Goal: Task Accomplishment & Management: Manage account settings

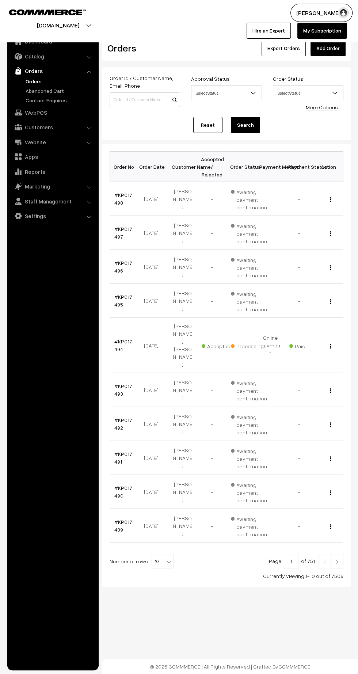
click at [39, 74] on link "Orders" at bounding box center [52, 70] width 87 height 13
click at [38, 90] on link "Abandoned Cart" at bounding box center [60, 91] width 72 height 8
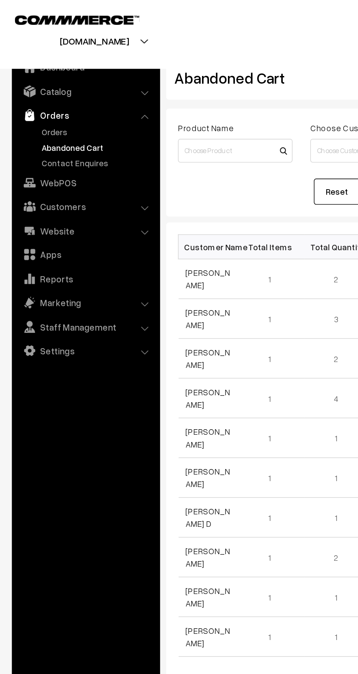
click at [30, 82] on link "Orders" at bounding box center [60, 81] width 72 height 8
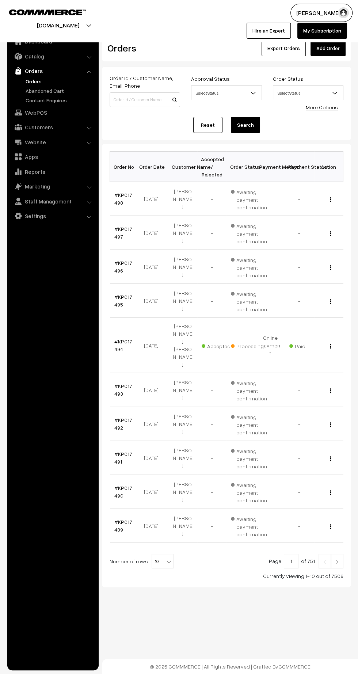
click at [337, 559] on img at bounding box center [337, 561] width 7 height 4
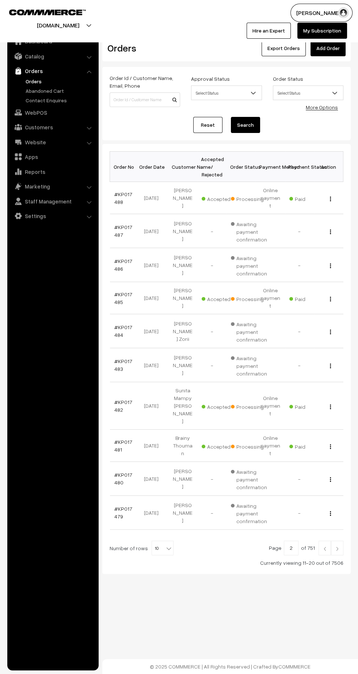
click at [335, 546] on img at bounding box center [337, 548] width 7 height 4
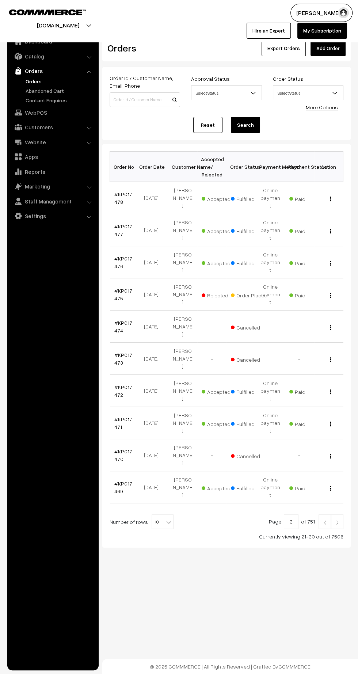
click at [337, 520] on img at bounding box center [337, 522] width 7 height 4
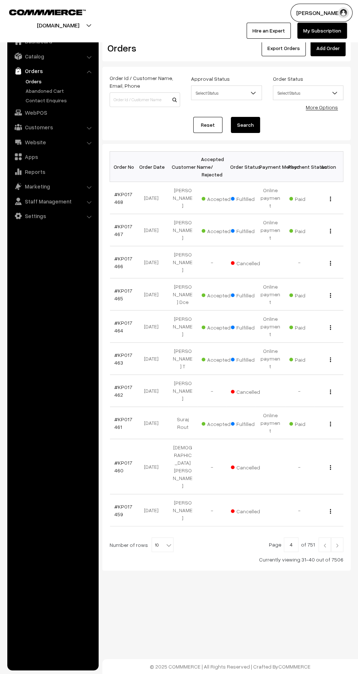
click at [116, 416] on link "#KP017461" at bounding box center [123, 423] width 18 height 14
